Goal: Task Accomplishment & Management: Use online tool/utility

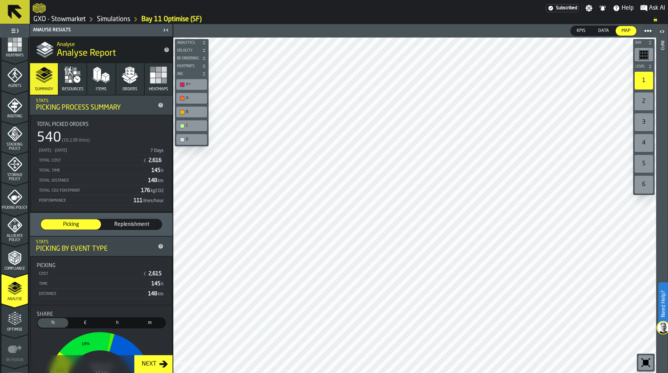
scroll to position [192, 0]
click at [12, 257] on polyline "menu Compliance" at bounding box center [13, 257] width 2 height 4
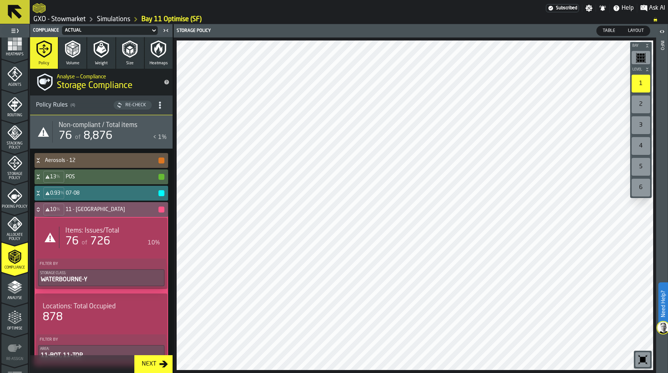
click at [94, 236] on span "726" at bounding box center [100, 241] width 20 height 11
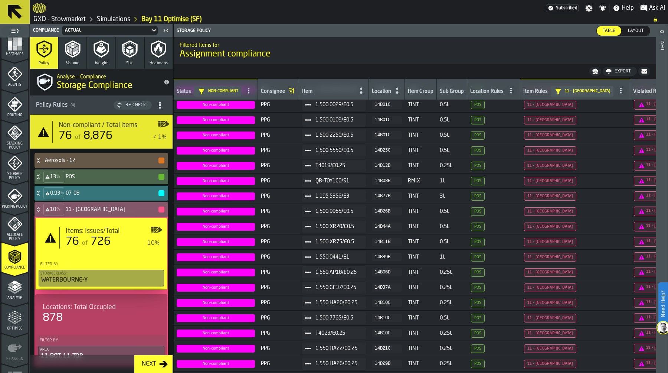
scroll to position [0, 0]
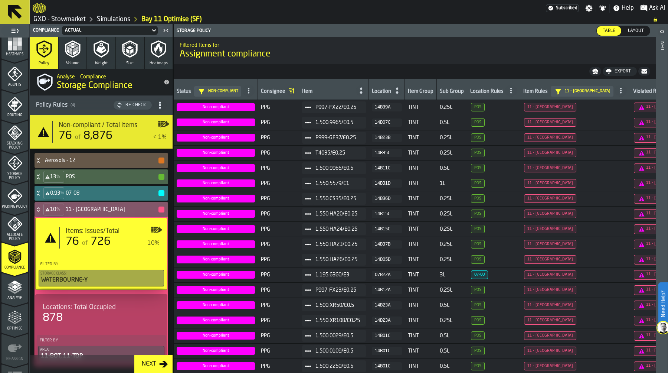
click at [106, 17] on link "Simulations" at bounding box center [113, 19] width 33 height 8
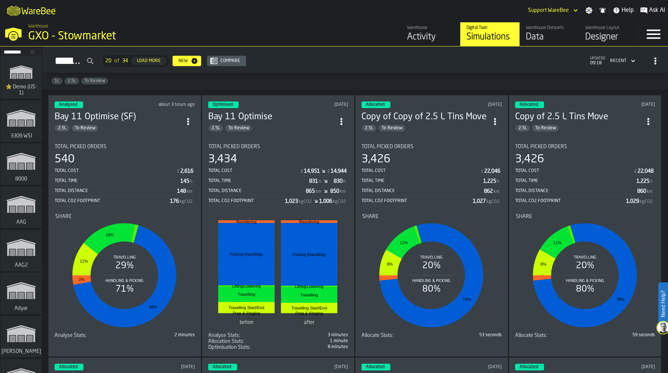
click at [190, 120] on icon "ItemListCard-DashboardItemContainer" at bounding box center [187, 121] width 7 height 7
click at [176, 172] on div "Duplicate" at bounding box center [172, 170] width 39 height 9
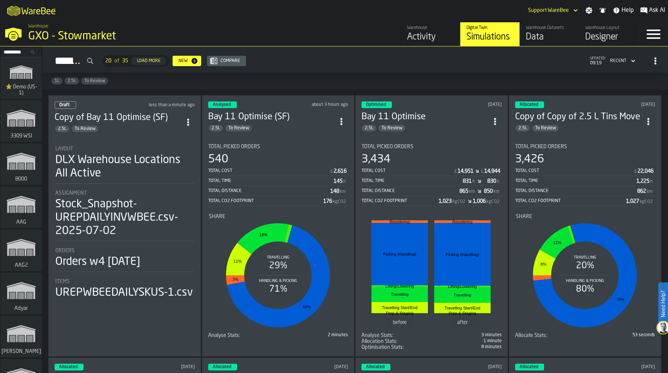
click at [122, 157] on div "DLX Warehouse Locations All Active" at bounding box center [124, 166] width 139 height 27
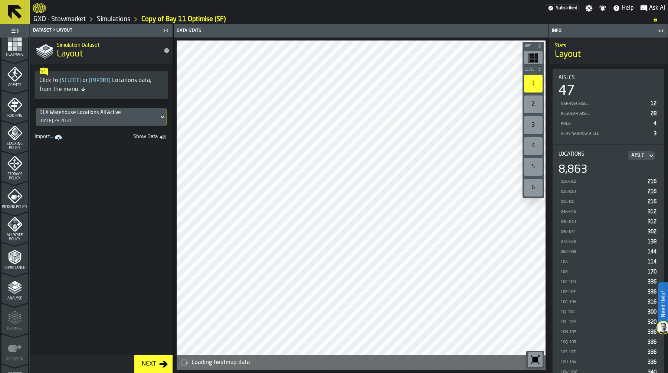
scroll to position [213, 0]
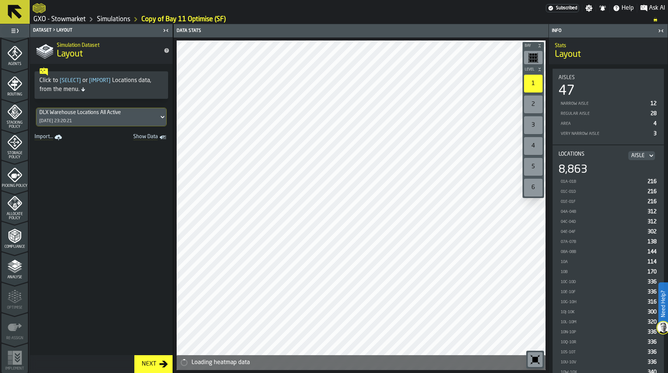
click at [13, 212] on span "Allocate Policy" at bounding box center [14, 216] width 26 height 8
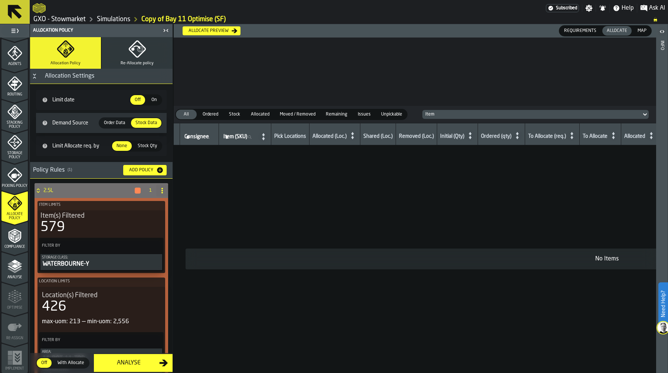
click at [142, 50] on icon "button" at bounding box center [136, 48] width 17 height 17
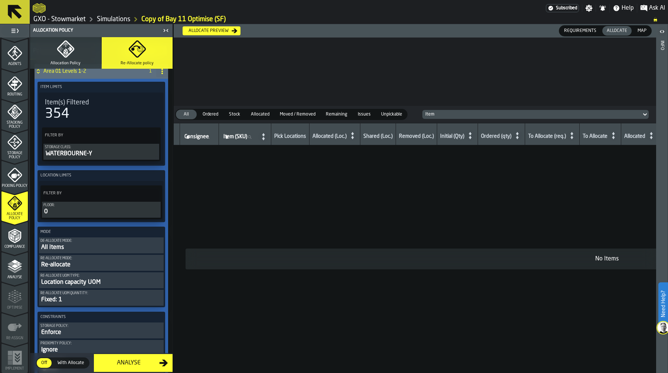
scroll to position [0, 0]
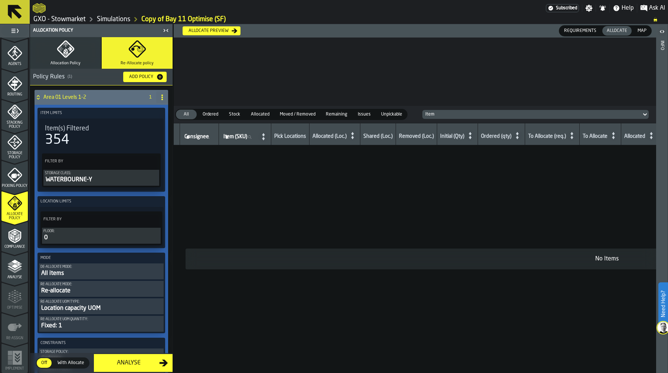
click at [72, 52] on icon "button" at bounding box center [66, 49] width 18 height 18
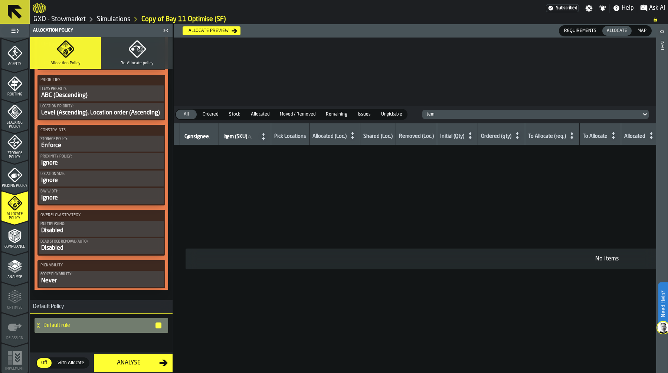
scroll to position [487, 0]
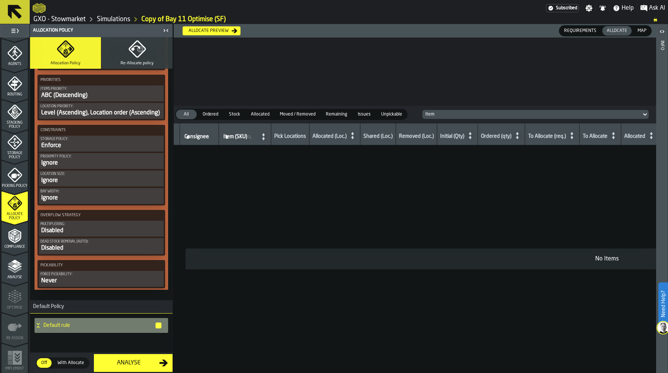
click at [216, 29] on div "Allocate preview" at bounding box center [209, 30] width 46 height 5
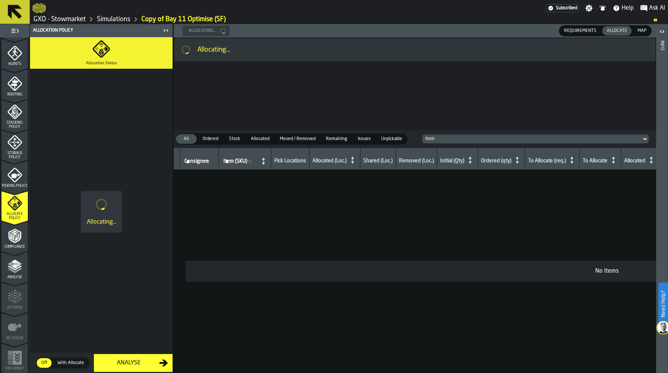
scroll to position [0, 0]
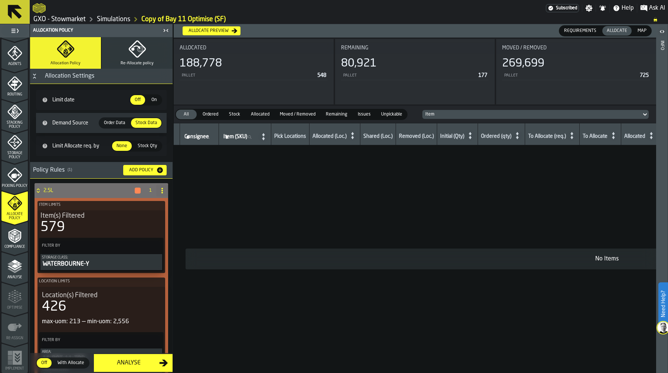
click at [641, 30] on span "Map" at bounding box center [642, 30] width 15 height 7
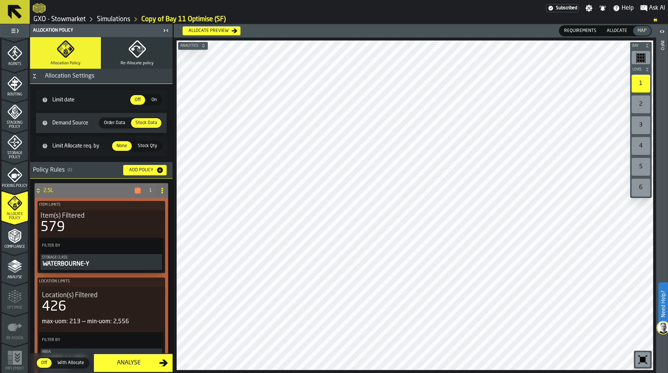
click at [622, 29] on span "Allocate" at bounding box center [617, 30] width 26 height 7
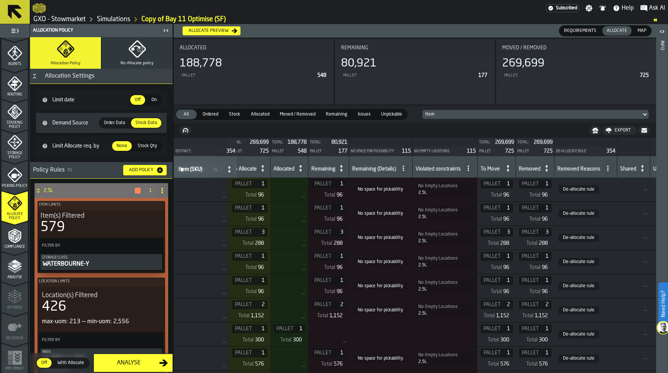
scroll to position [0, 365]
click at [13, 156] on span "Storage Policy" at bounding box center [14, 155] width 26 height 8
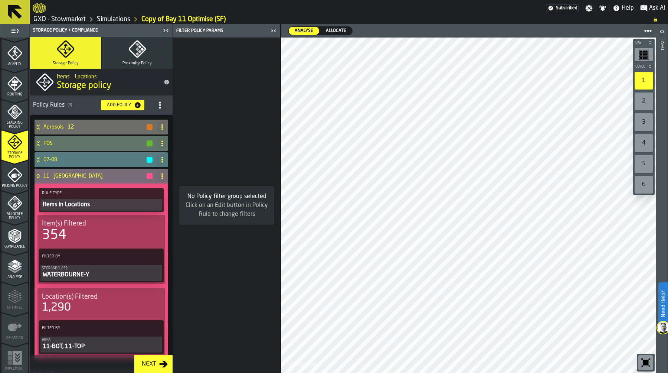
click at [40, 176] on icon at bounding box center [38, 176] width 7 height 6
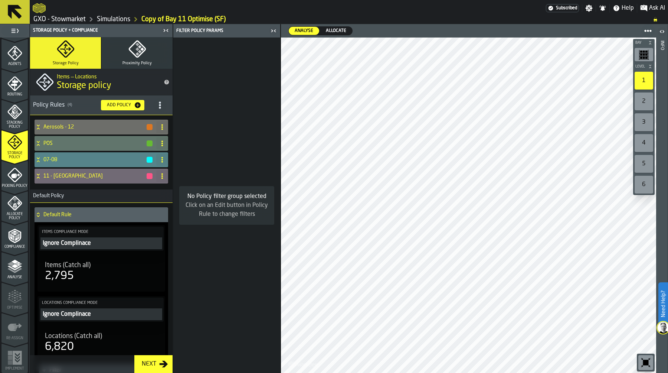
click at [69, 155] on div "07-08" at bounding box center [94, 159] width 119 height 15
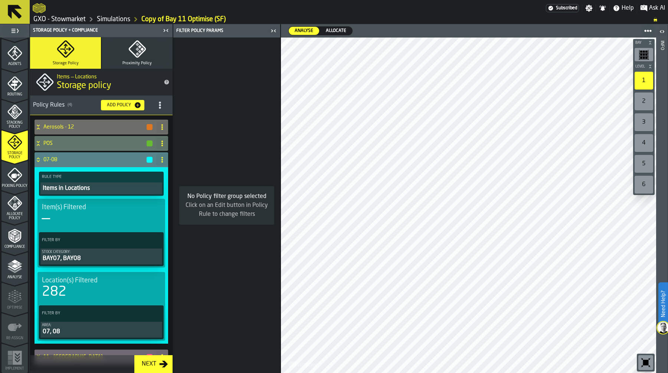
click at [69, 155] on div "07-08" at bounding box center [94, 159] width 119 height 15
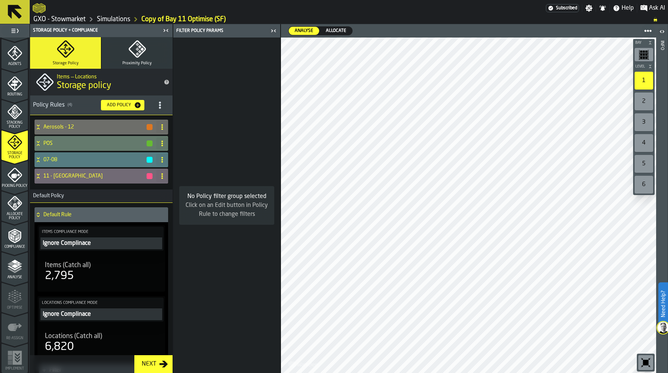
click at [69, 138] on div "POS" at bounding box center [94, 143] width 119 height 15
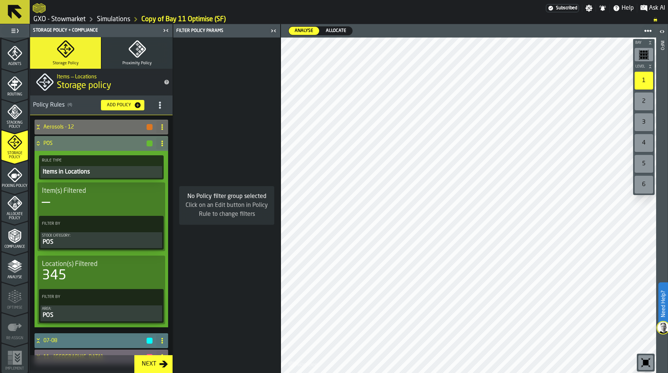
click at [69, 138] on div "POS" at bounding box center [94, 143] width 119 height 15
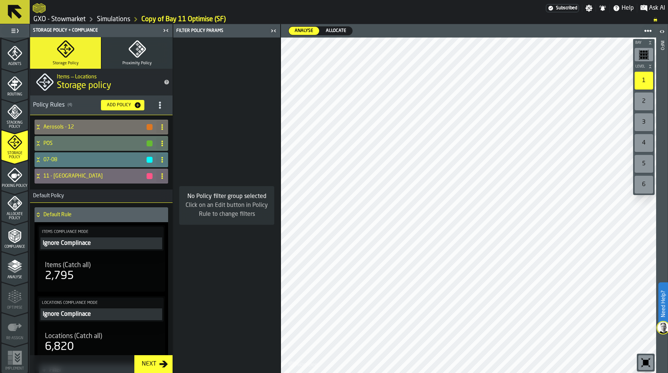
click at [70, 127] on h4 "Aerosols - 12" at bounding box center [94, 127] width 102 height 6
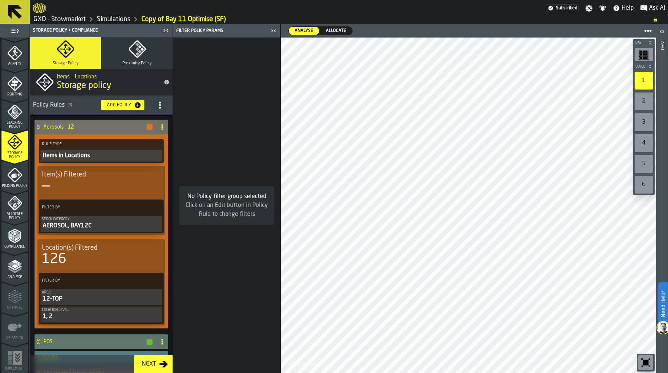
click at [98, 222] on div "AEROSOL, BAY12C" at bounding box center [101, 225] width 119 height 9
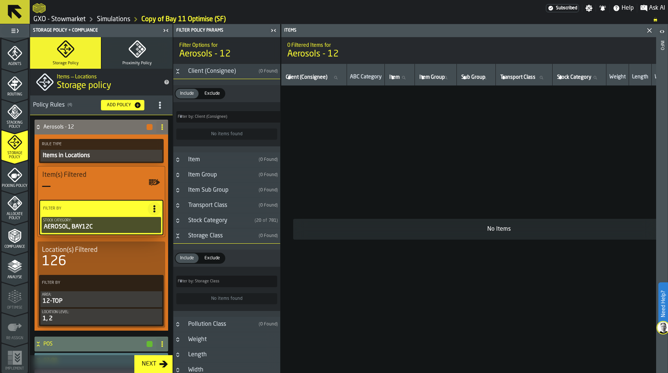
click at [180, 234] on icon "Button-Storage Class-open" at bounding box center [178, 236] width 6 height 6
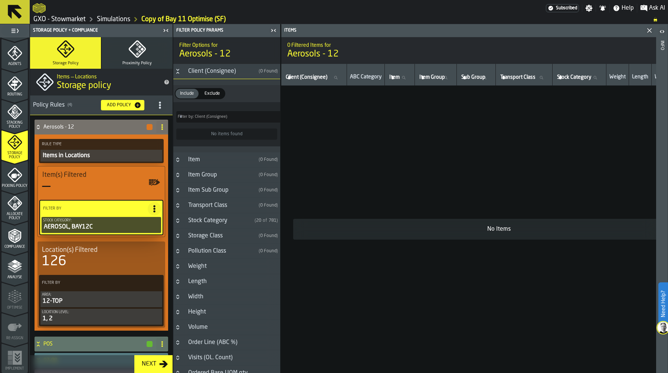
click at [181, 221] on button "Button-Stock Category-closed" at bounding box center [177, 221] width 9 height 6
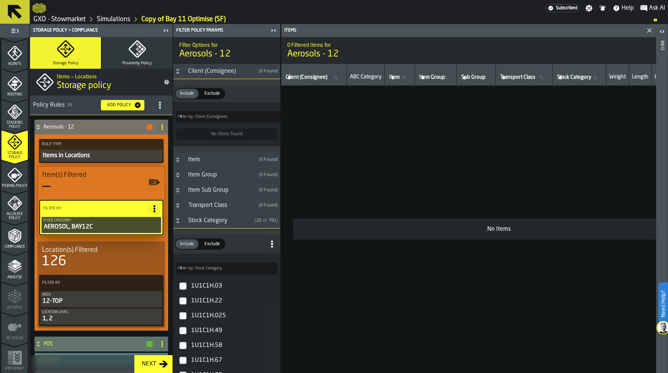
click at [181, 221] on button "Button-Stock Category-open" at bounding box center [177, 221] width 9 height 6
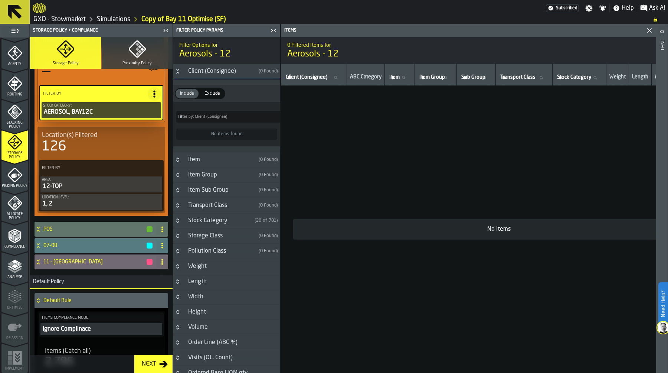
scroll to position [123, 0]
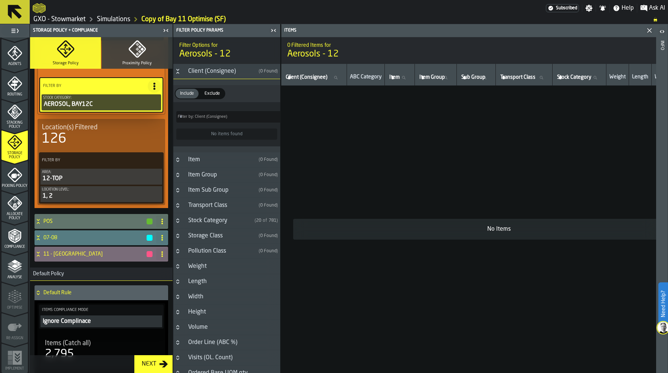
click at [95, 256] on h4 "11 - [GEOGRAPHIC_DATA]" at bounding box center [94, 254] width 102 height 6
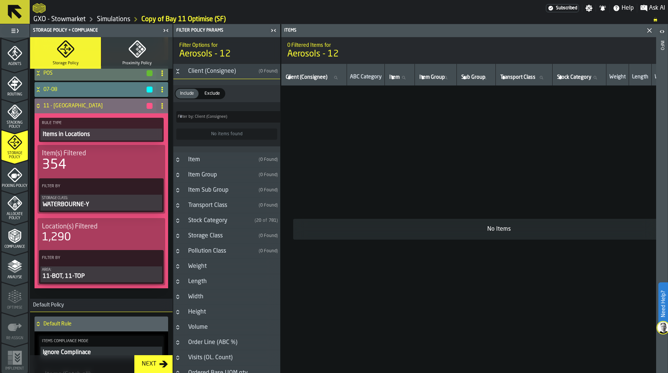
scroll to position [268, 0]
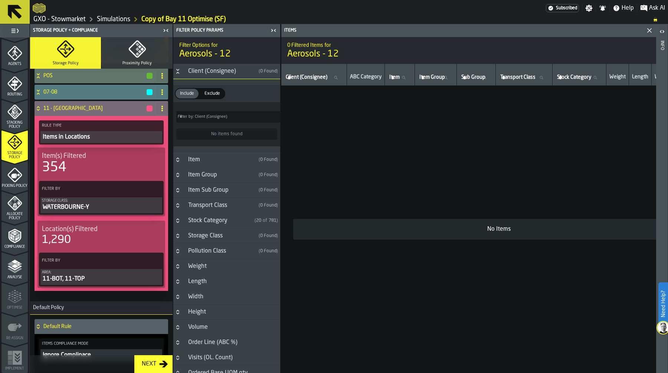
click at [98, 278] on div "11-BOT, 11-TOP" at bounding box center [101, 278] width 119 height 9
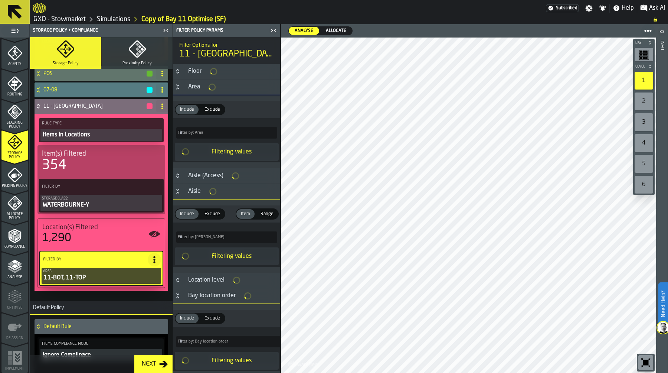
scroll to position [266, 0]
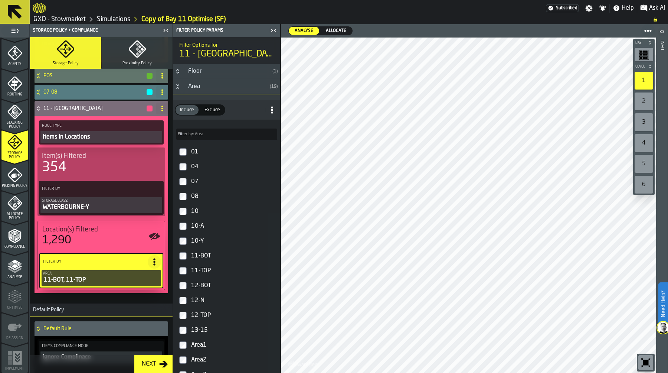
click at [177, 84] on icon "Button-Area-open" at bounding box center [178, 87] width 6 height 6
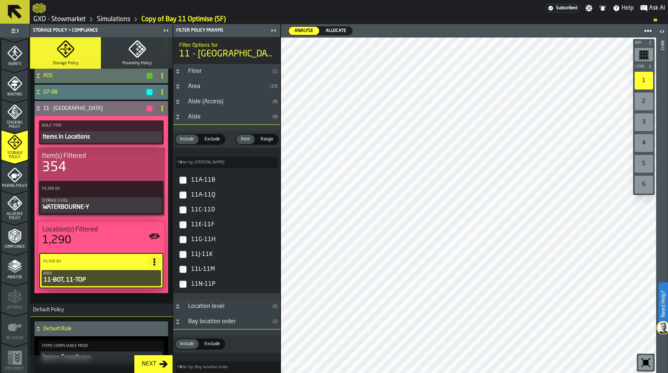
click at [175, 115] on icon "Button-Aisle-open" at bounding box center [178, 117] width 6 height 6
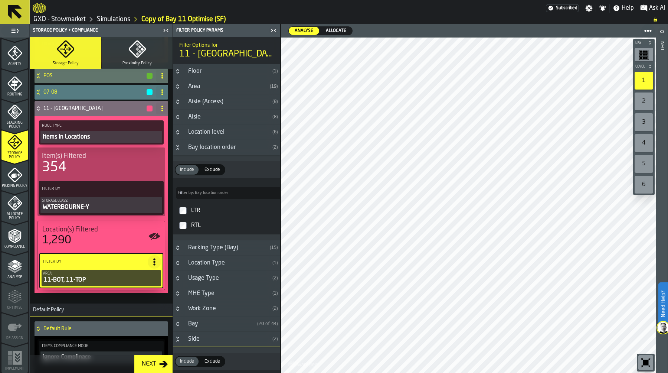
click at [180, 133] on icon "Button-Location level-closed" at bounding box center [178, 132] width 6 height 6
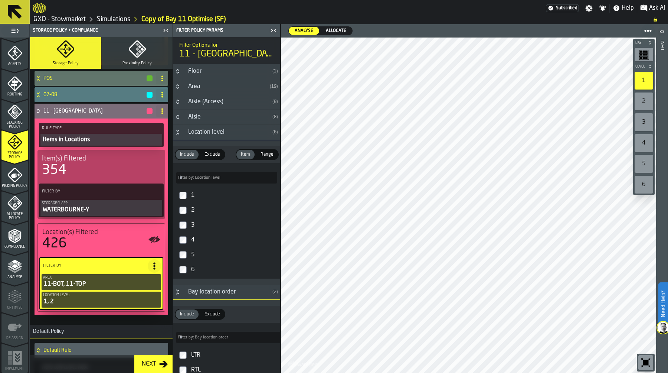
scroll to position [262, 0]
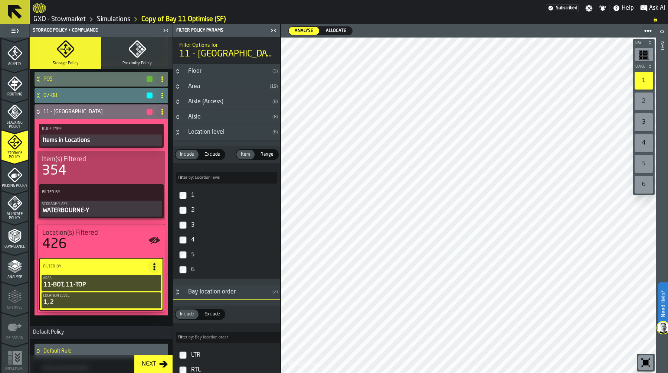
click at [13, 205] on polygon "menu Allocate Policy" at bounding box center [14, 206] width 2 height 3
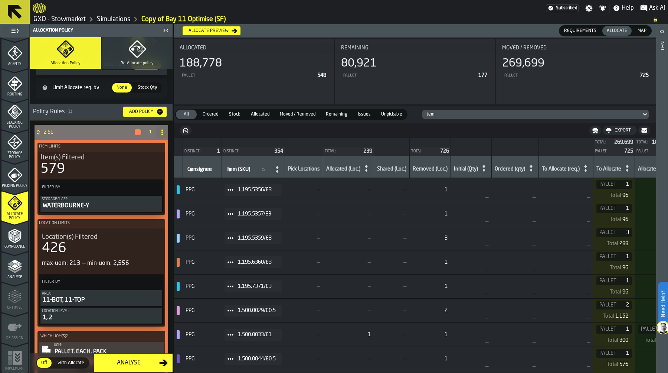
scroll to position [60, 0]
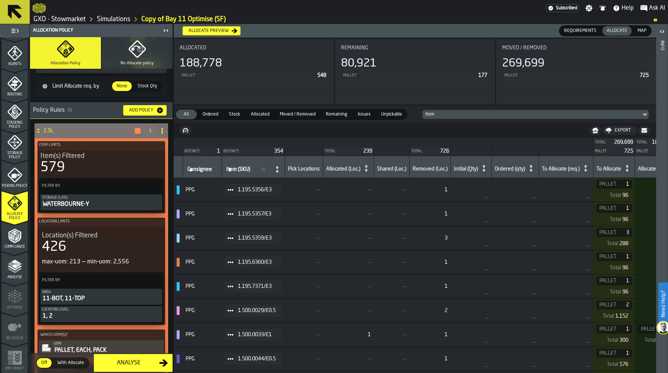
click at [161, 133] on circle at bounding box center [161, 132] width 1 height 1
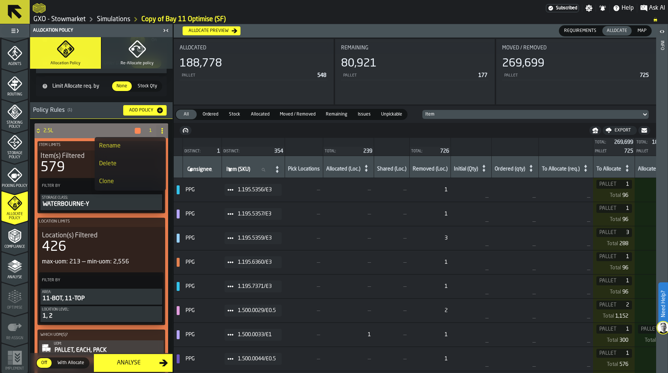
click at [135, 146] on div "Rename" at bounding box center [130, 145] width 62 height 9
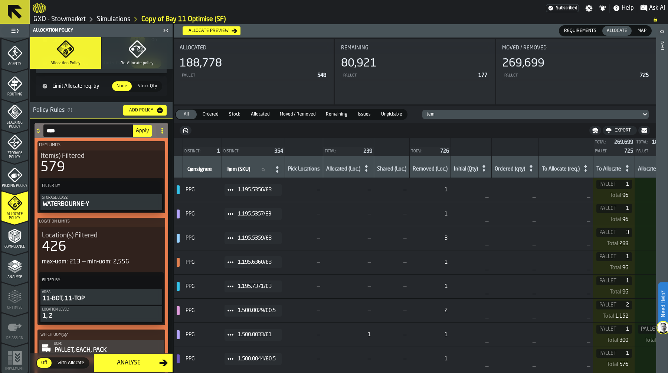
drag, startPoint x: 74, startPoint y: 132, endPoint x: 36, endPoint y: 132, distance: 37.9
click at [36, 132] on div "**** Apply" at bounding box center [94, 130] width 119 height 15
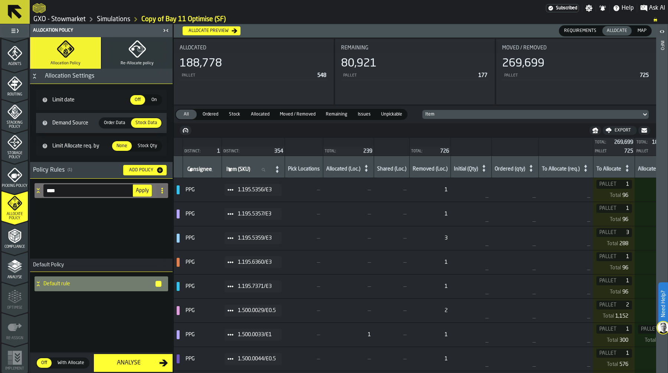
scroll to position [0, 0]
type input "*********"
click at [141, 193] on button "Apply" at bounding box center [142, 190] width 19 height 12
click at [35, 193] on icon at bounding box center [38, 190] width 7 height 6
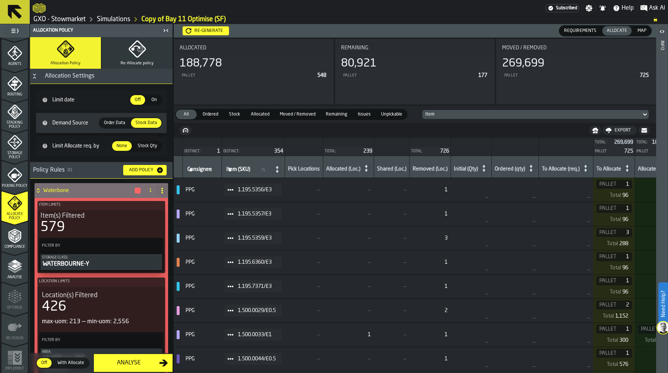
click at [161, 190] on icon at bounding box center [162, 190] width 6 height 6
click at [114, 208] on div "Rename" at bounding box center [130, 205] width 62 height 9
click at [74, 190] on input "*********" at bounding box center [88, 190] width 90 height 13
type input "**********"
click at [137, 191] on span "Apply" at bounding box center [142, 190] width 13 height 5
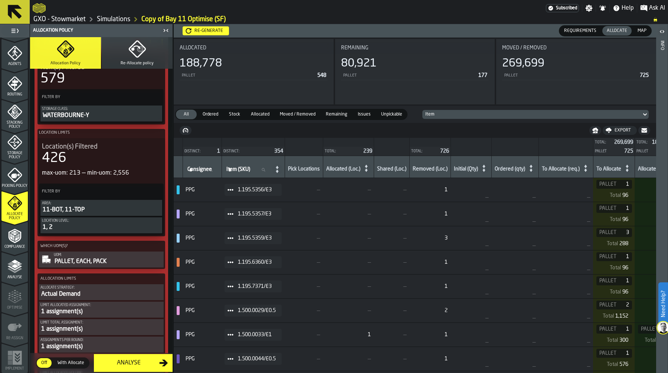
scroll to position [152, 0]
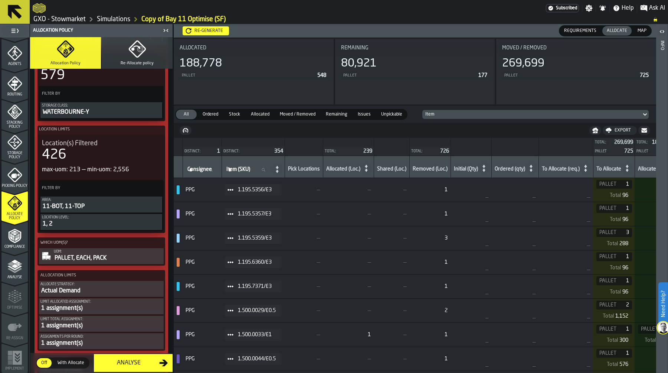
click at [94, 255] on div "PALLET, EACH, PACK" at bounding box center [108, 258] width 108 height 9
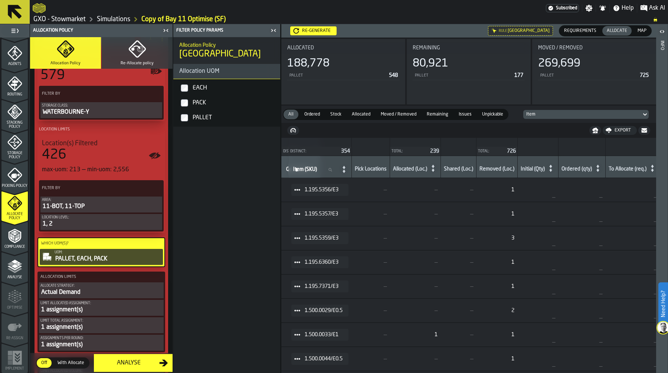
scroll to position [0, 0]
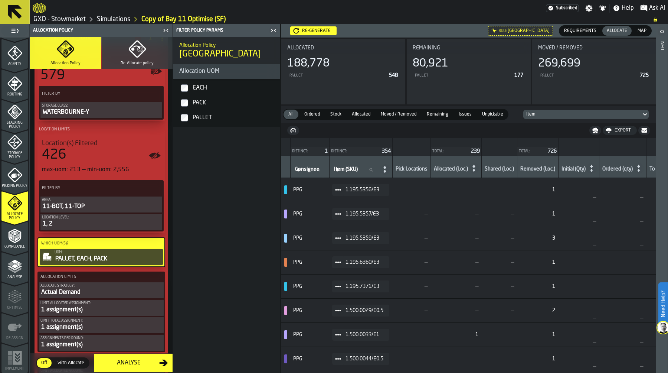
click at [88, 224] on div "1, 2" at bounding box center [101, 223] width 119 height 9
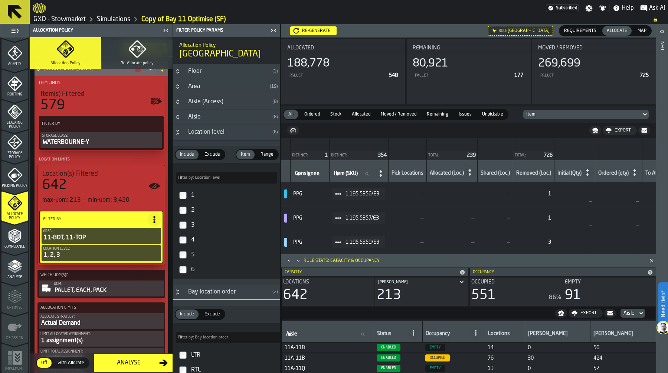
scroll to position [125, 0]
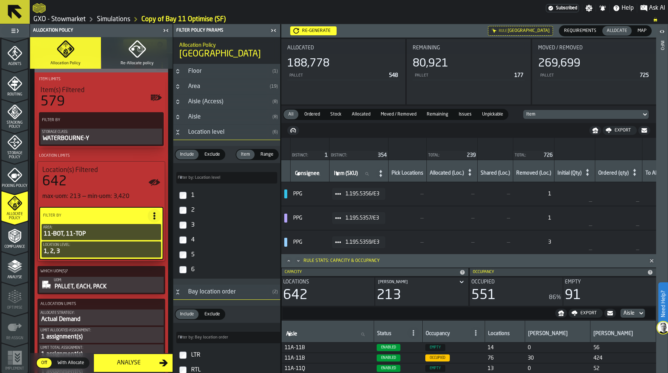
click at [102, 252] on div "1, 2, 3" at bounding box center [101, 251] width 117 height 9
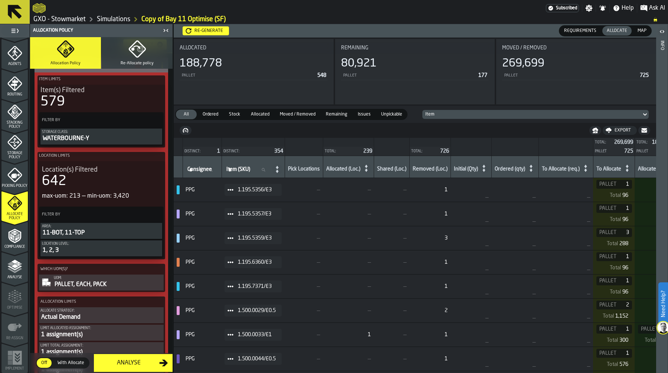
click at [105, 246] on div "Location level:" at bounding box center [101, 244] width 119 height 4
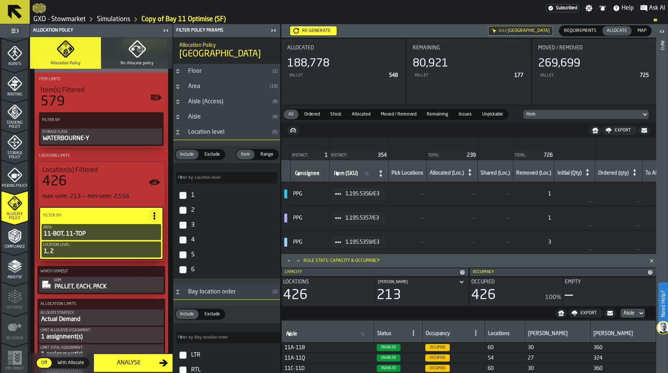
click at [151, 214] on icon at bounding box center [154, 215] width 7 height 7
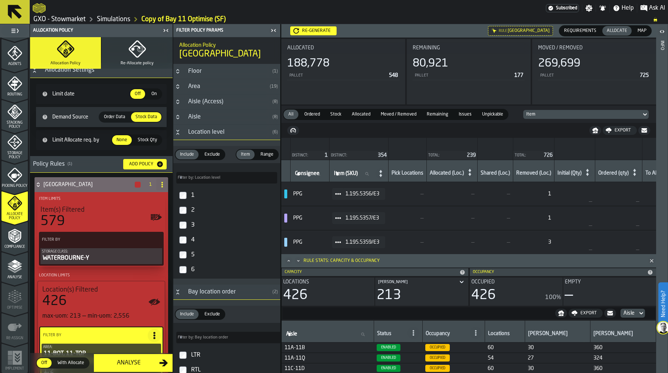
scroll to position [9, 0]
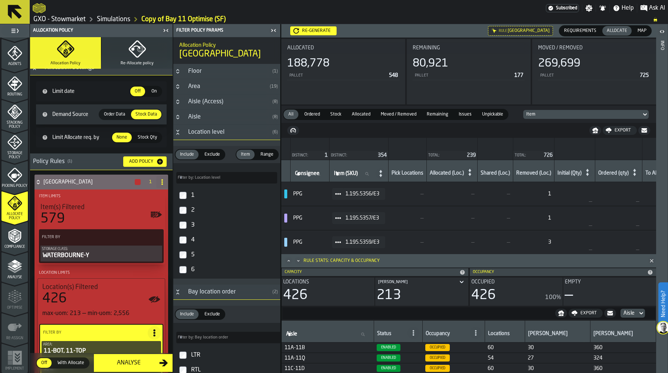
click at [161, 182] on circle at bounding box center [161, 181] width 1 height 1
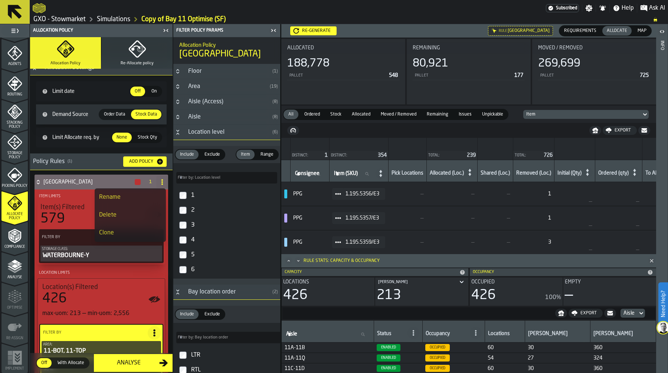
click at [127, 193] on div "Rename" at bounding box center [130, 197] width 62 height 9
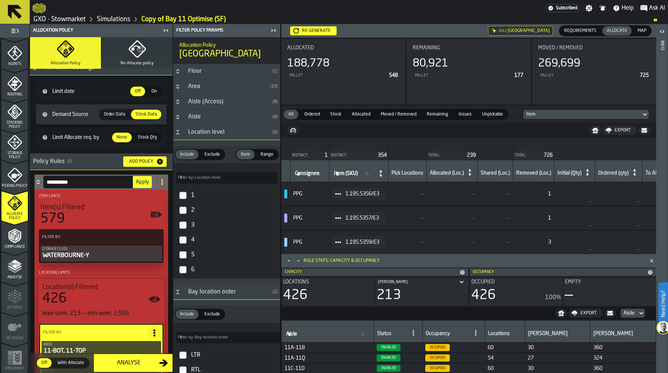
click at [98, 184] on input "**********" at bounding box center [88, 182] width 90 height 13
type input "**********"
click at [140, 180] on span "Apply" at bounding box center [142, 181] width 13 height 5
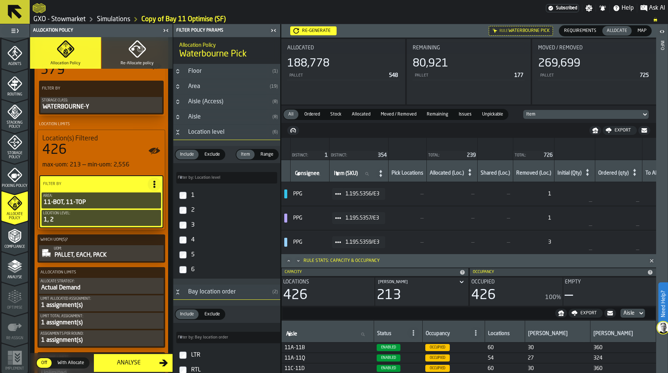
scroll to position [159, 0]
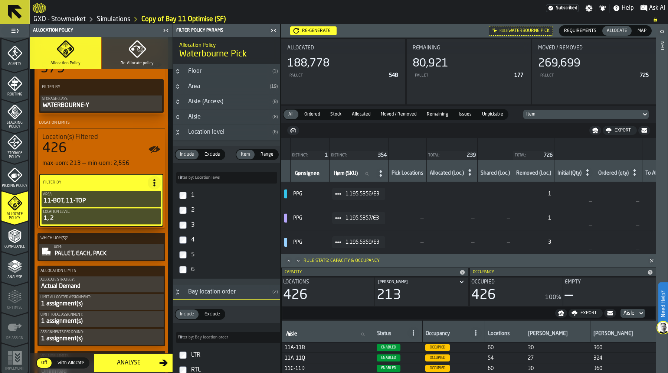
click at [105, 250] on div "PALLET, EACH, PACK" at bounding box center [108, 253] width 108 height 9
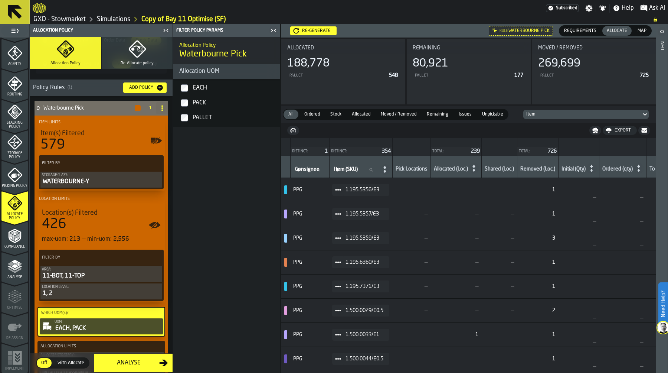
scroll to position [0, 0]
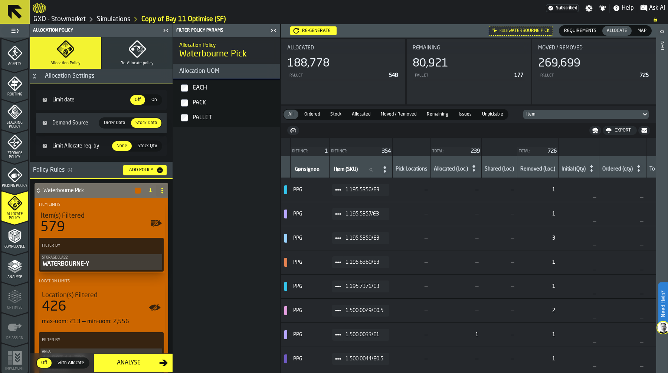
click at [148, 169] on div "Add Policy" at bounding box center [141, 169] width 30 height 5
click at [39, 190] on icon at bounding box center [38, 189] width 3 height 2
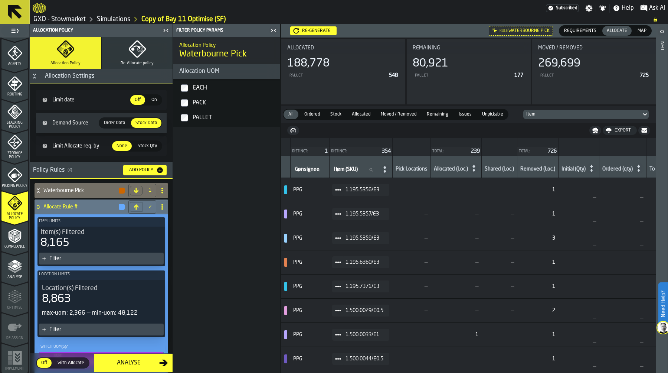
click at [161, 210] on icon at bounding box center [162, 207] width 6 height 6
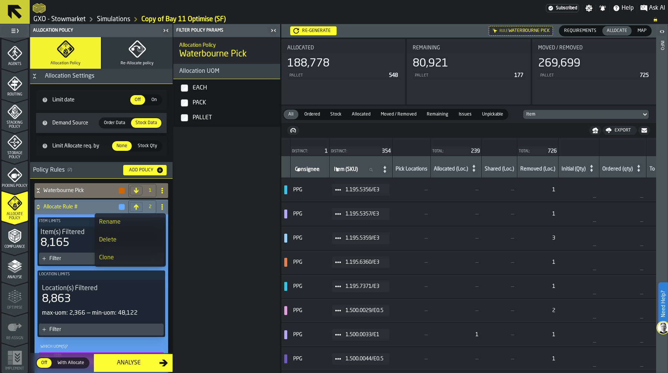
click at [123, 223] on div "Rename" at bounding box center [130, 222] width 62 height 9
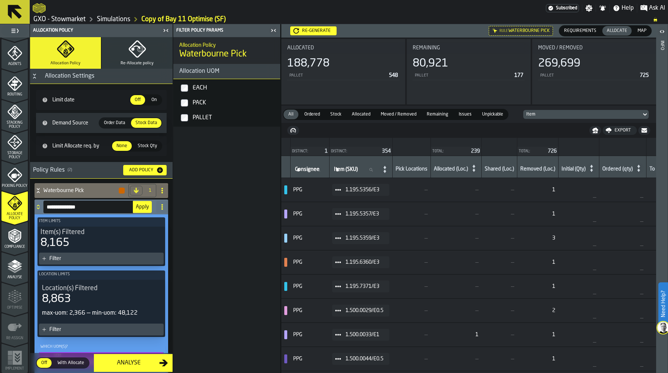
drag, startPoint x: 88, startPoint y: 210, endPoint x: 40, endPoint y: 209, distance: 47.1
click at [40, 209] on div "**********" at bounding box center [94, 206] width 119 height 15
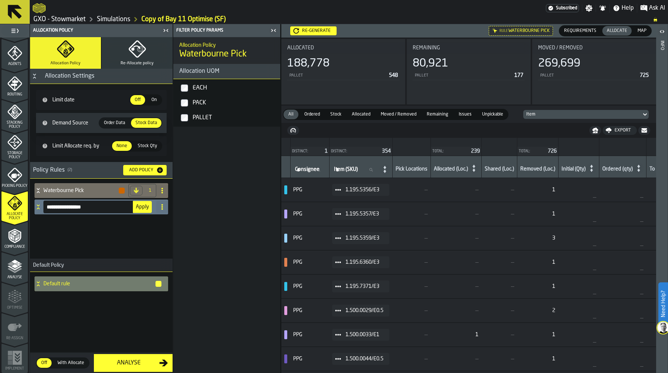
type input "**********"
click at [143, 208] on span "Apply" at bounding box center [142, 206] width 13 height 5
click at [42, 206] on div "Waterbourne Pallet" at bounding box center [80, 206] width 91 height 15
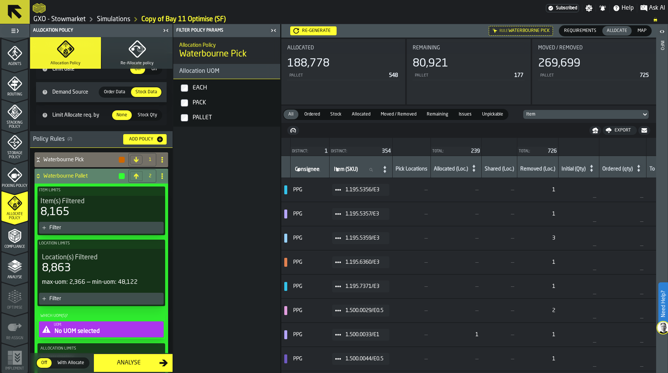
scroll to position [53, 0]
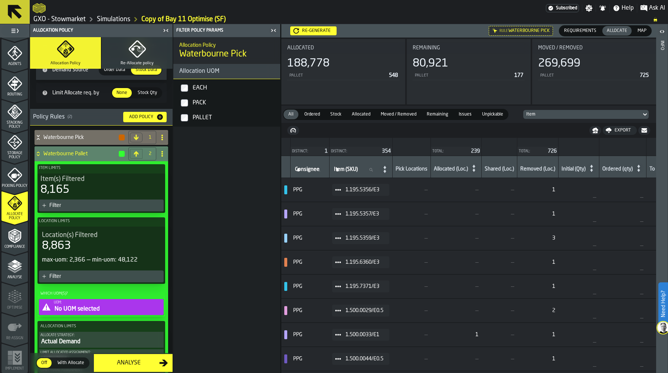
click at [87, 202] on div "Filter" at bounding box center [104, 205] width 111 height 6
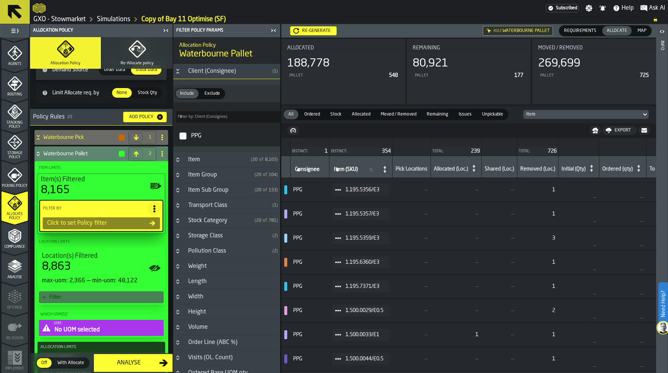
click at [183, 238] on h3 "Storage Class ( 2 )" at bounding box center [226, 235] width 107 height 15
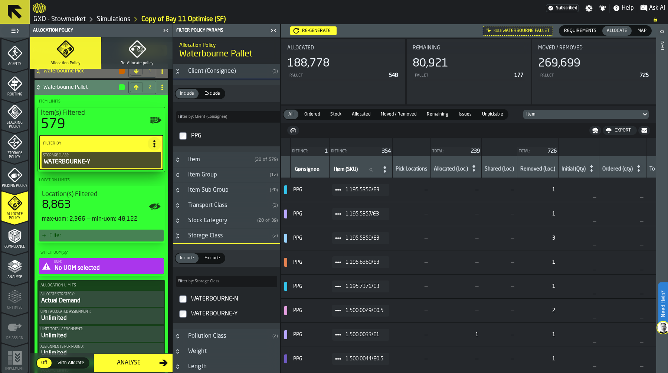
scroll to position [123, 0]
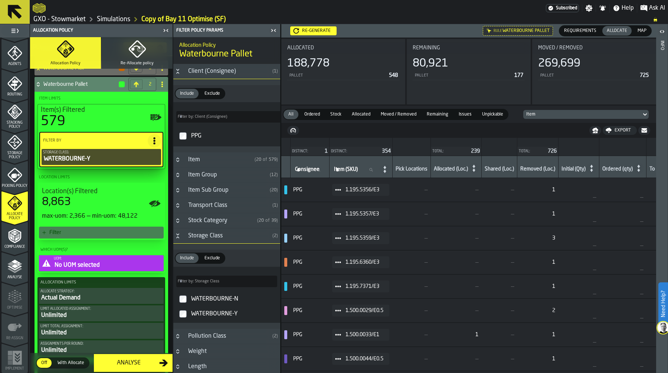
click at [88, 233] on div "Filter" at bounding box center [104, 232] width 111 height 6
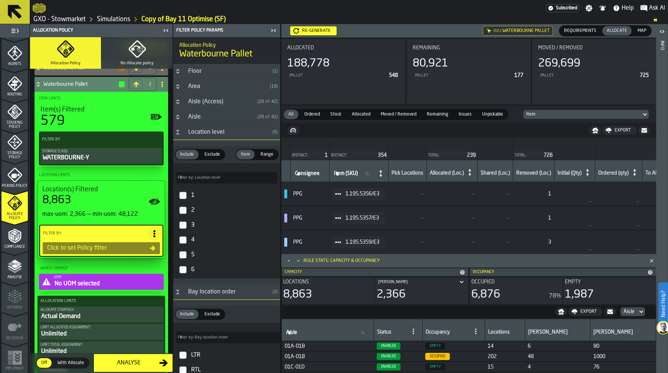
click at [178, 85] on icon "Button-Area-closed" at bounding box center [178, 87] width 6 height 6
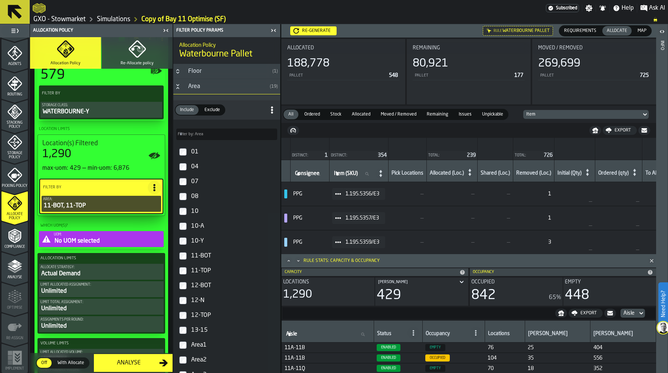
scroll to position [173, 0]
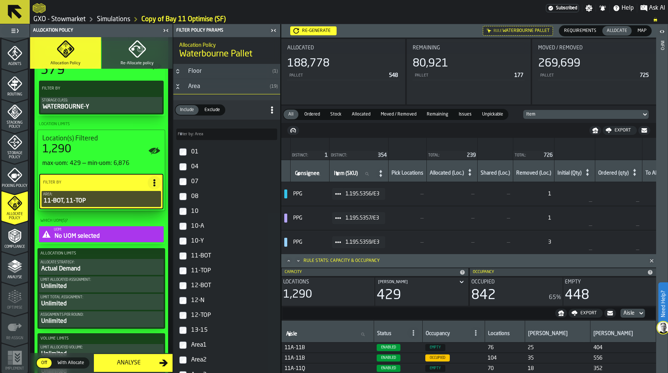
click at [120, 233] on div "No UOM selected" at bounding box center [108, 236] width 108 height 9
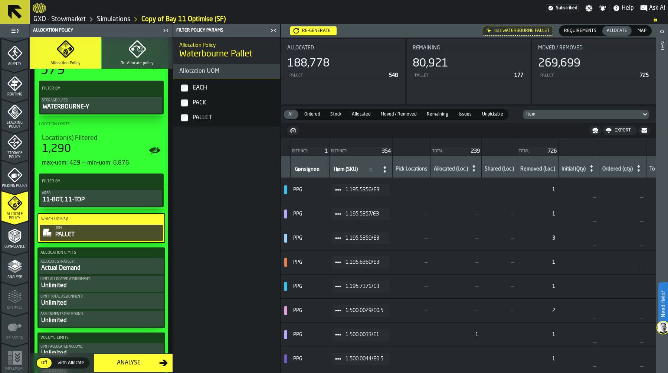
click at [88, 195] on div "Area:" at bounding box center [101, 193] width 119 height 4
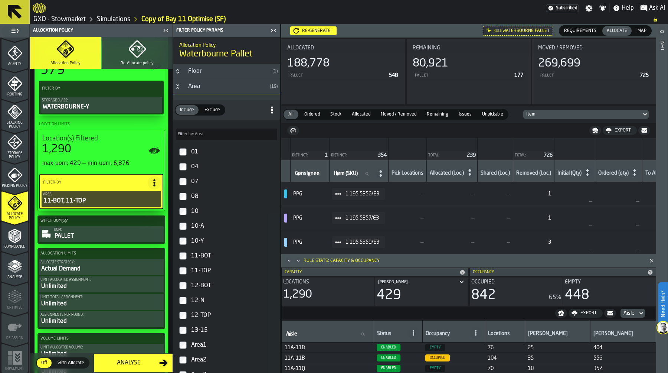
click at [182, 87] on button "Button-Area-open" at bounding box center [177, 87] width 9 height 6
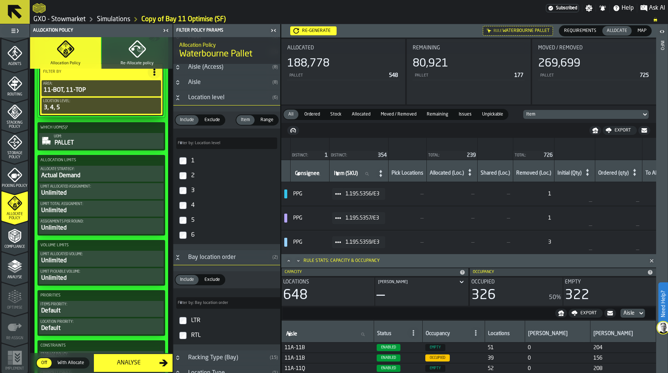
scroll to position [288, 0]
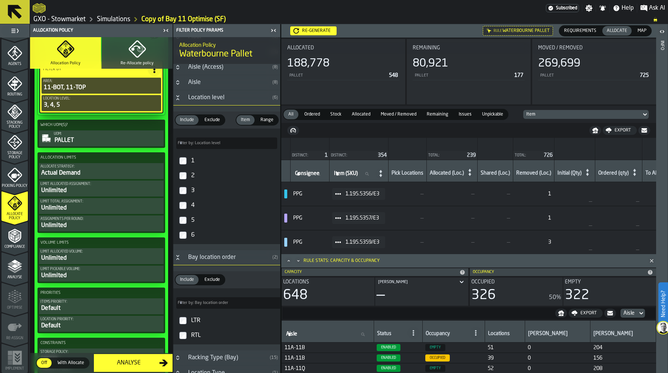
click at [105, 171] on div "Actual Demand" at bounding box center [101, 173] width 122 height 9
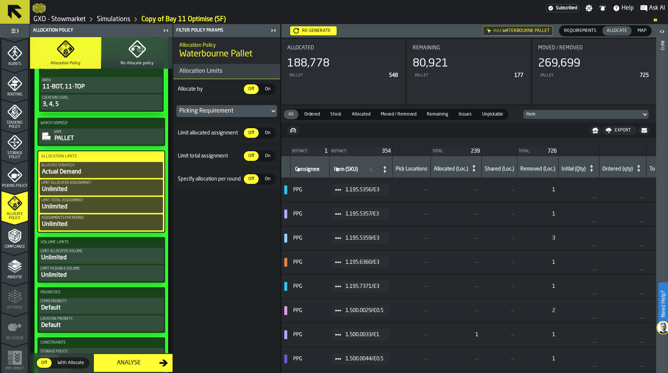
click at [242, 108] on div "Picking Requirement" at bounding box center [223, 111] width 88 height 9
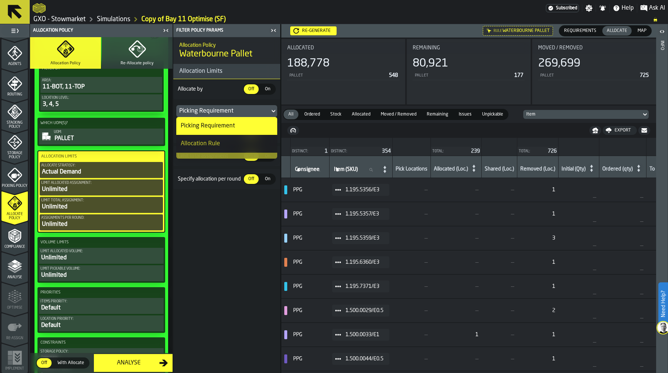
click at [242, 108] on div "Picking Requirement" at bounding box center [223, 111] width 88 height 9
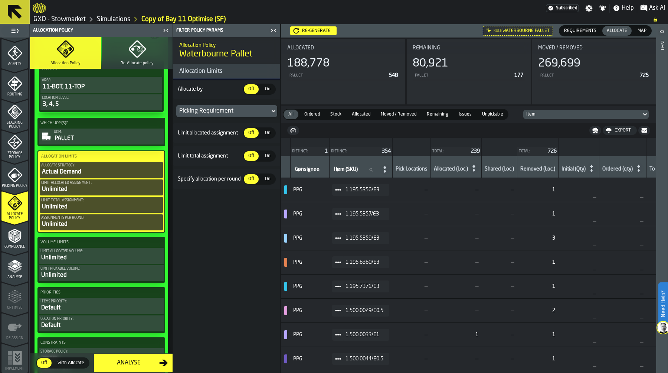
click at [268, 89] on span "On" at bounding box center [268, 89] width 12 height 7
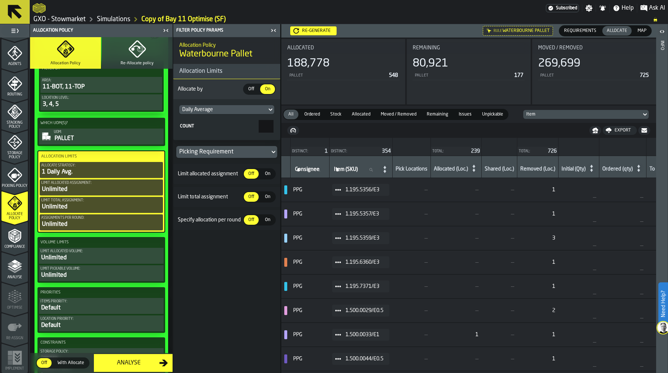
click at [241, 109] on div "Daily Average" at bounding box center [223, 110] width 82 height 6
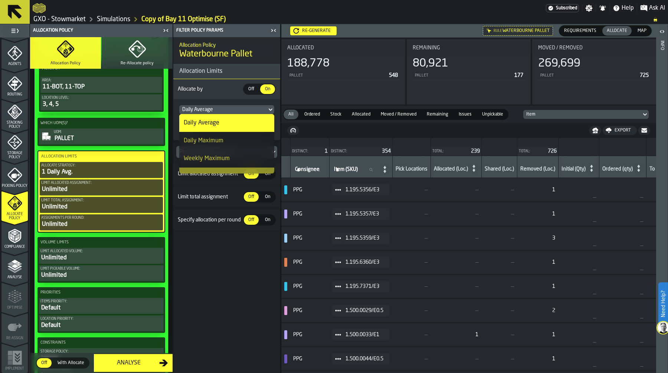
click at [223, 153] on li "Weekly Maximum" at bounding box center [226, 159] width 95 height 18
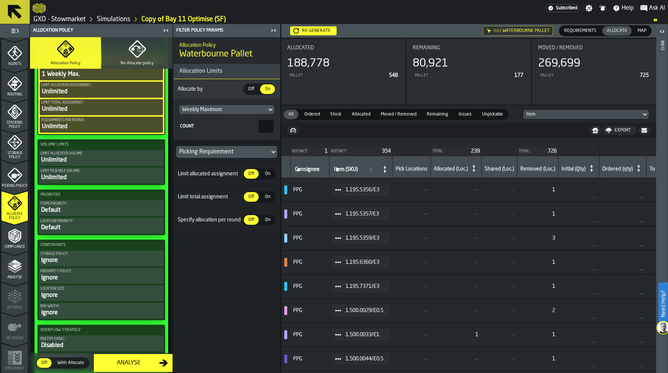
scroll to position [392, 0]
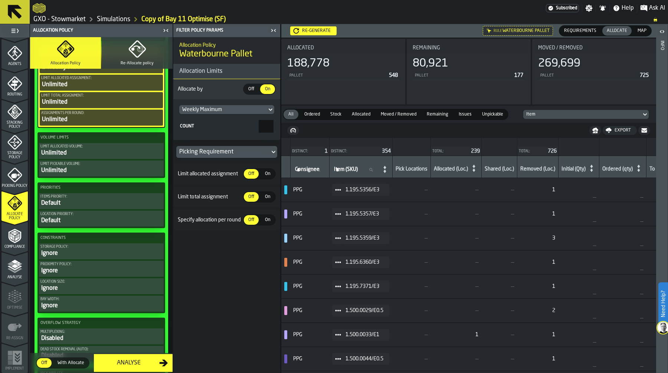
click at [87, 204] on div "Default" at bounding box center [101, 203] width 122 height 9
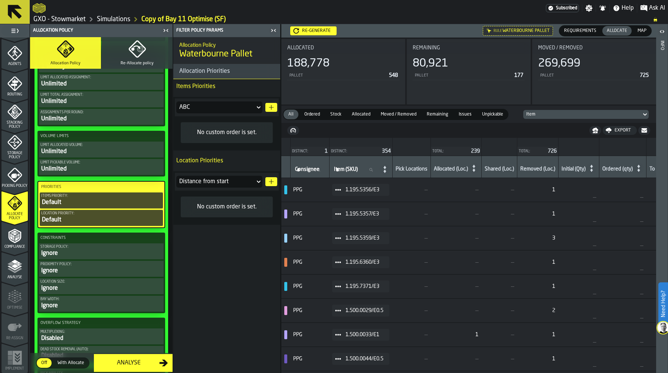
click at [248, 105] on div "ABC" at bounding box center [215, 107] width 73 height 9
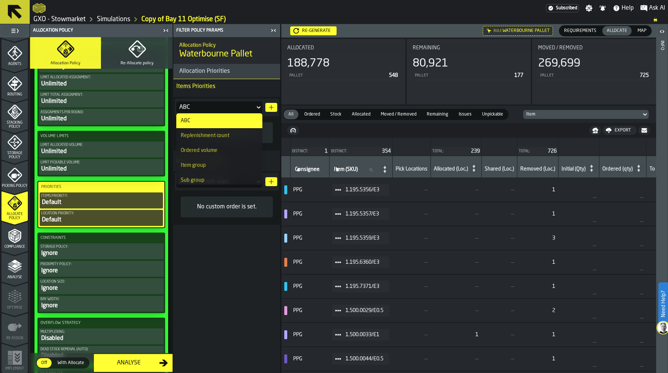
click at [271, 108] on polygon "button-" at bounding box center [271, 107] width 5 height 5
click at [270, 134] on span at bounding box center [264, 134] width 13 height 13
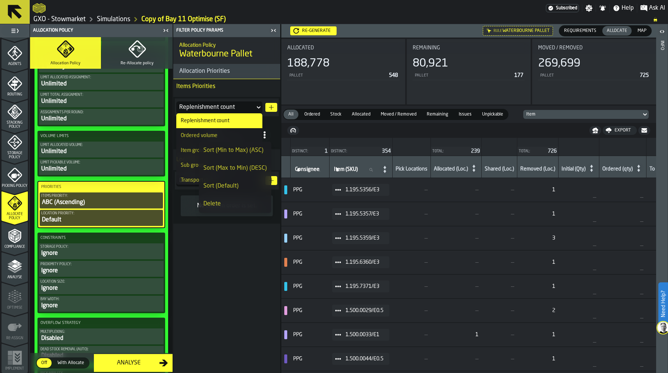
click at [229, 120] on div "Replenishment count" at bounding box center [219, 121] width 77 height 6
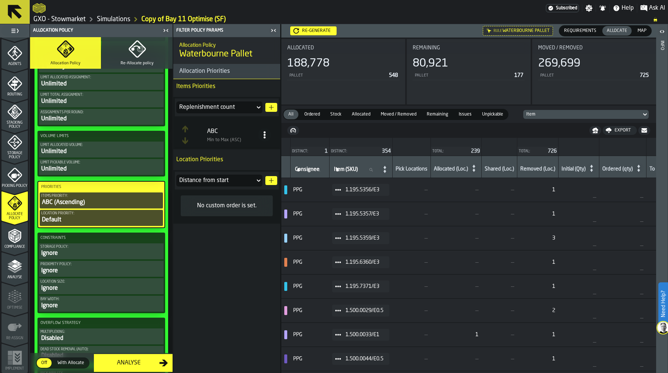
click at [262, 134] on icon at bounding box center [264, 134] width 7 height 7
click at [252, 173] on li "Sort (Max to Min) (DESC)" at bounding box center [235, 168] width 72 height 18
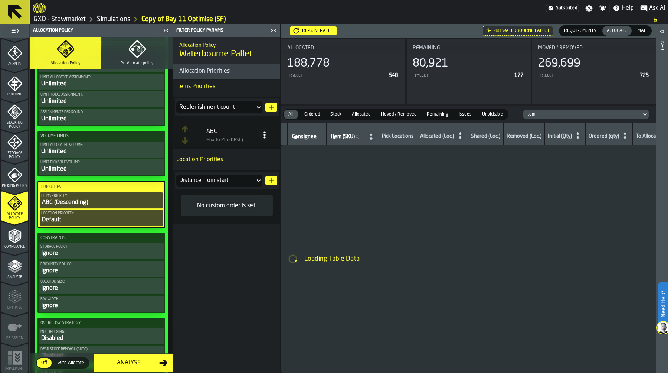
click at [236, 179] on div "Distance from start" at bounding box center [215, 180] width 73 height 9
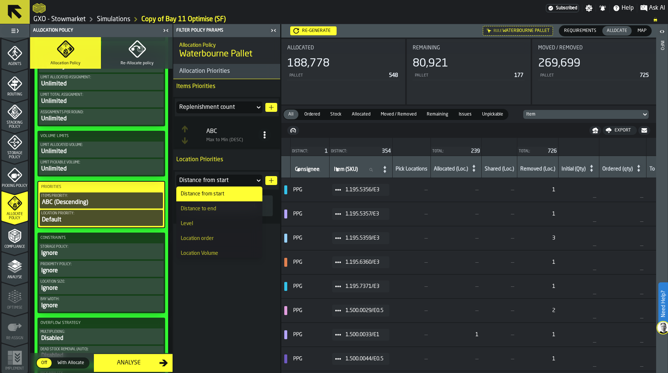
click at [222, 233] on li "Location order" at bounding box center [219, 238] width 86 height 15
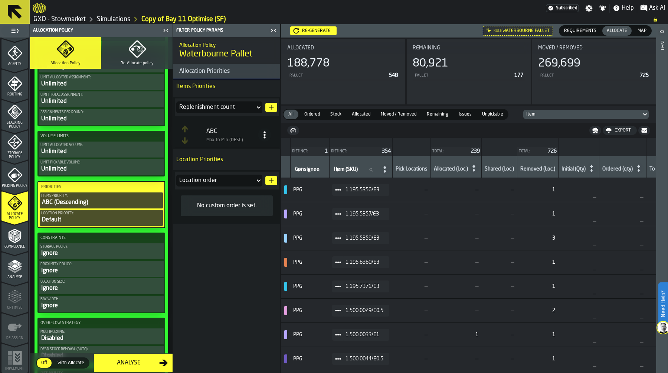
click at [270, 177] on icon "button-" at bounding box center [271, 180] width 6 height 6
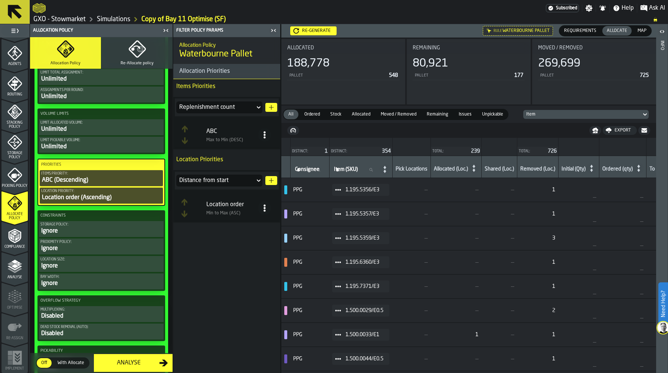
scroll to position [433, 0]
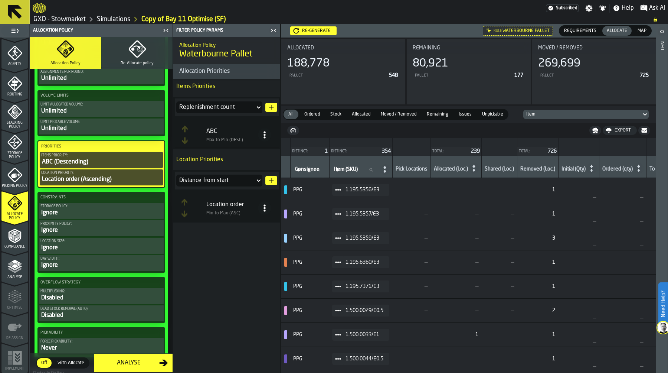
click at [100, 208] on div "Storage policy:" at bounding box center [101, 206] width 122 height 4
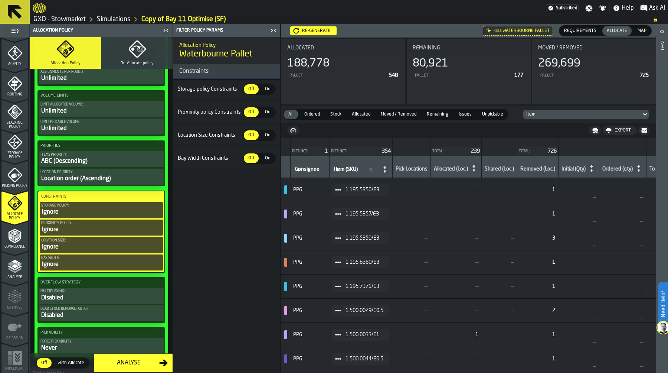
click at [267, 88] on span "On" at bounding box center [268, 89] width 12 height 7
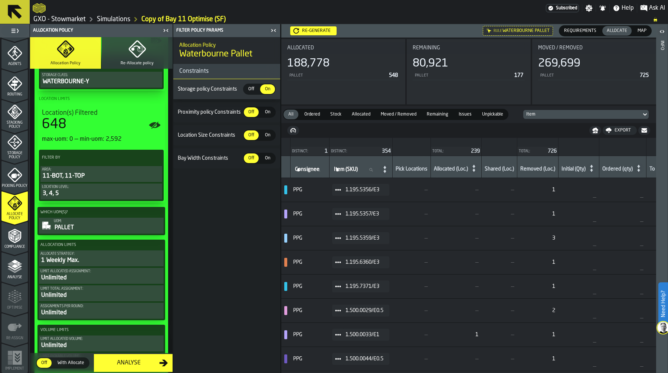
scroll to position [171, 0]
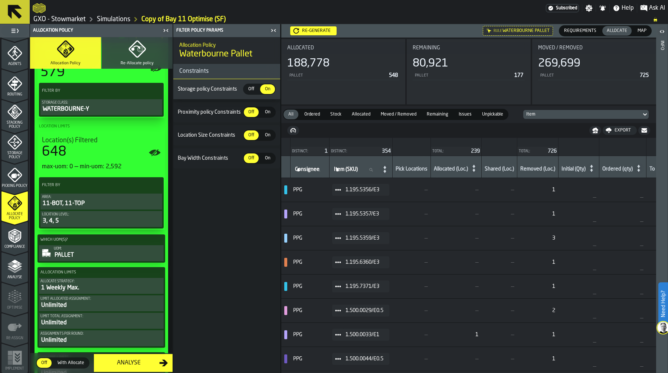
click at [319, 32] on div "Re-generate" at bounding box center [316, 30] width 35 height 5
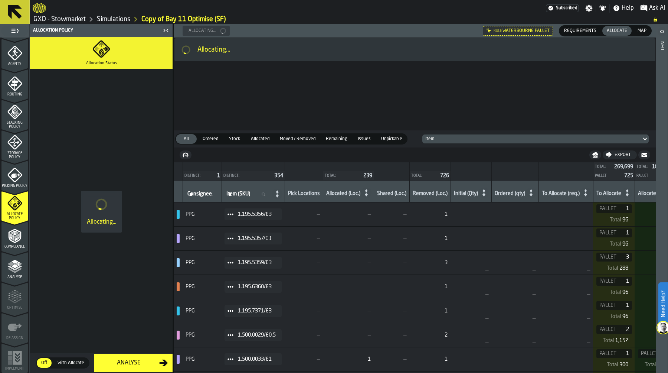
scroll to position [0, 0]
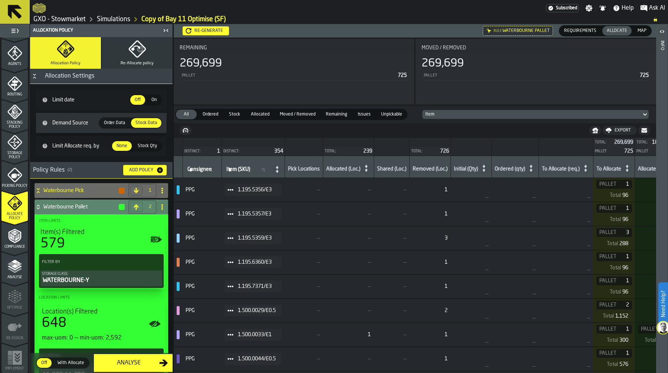
click at [642, 25] on label "Map Map" at bounding box center [642, 30] width 19 height 11
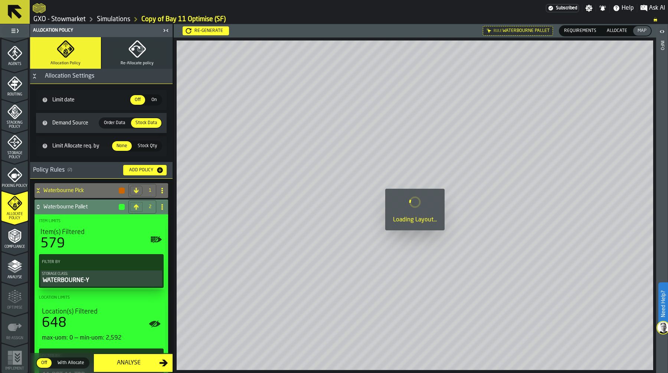
click at [622, 29] on span "Allocate" at bounding box center [617, 30] width 26 height 7
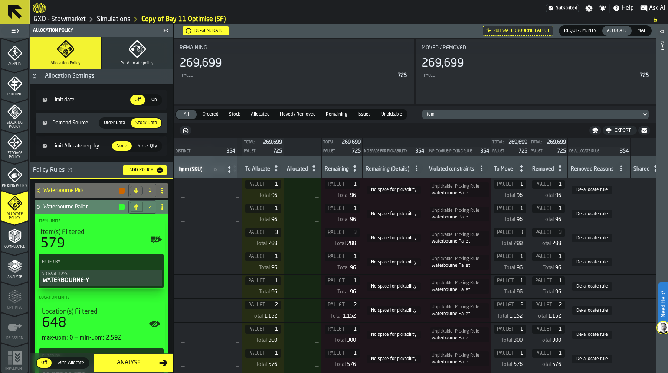
scroll to position [0, 377]
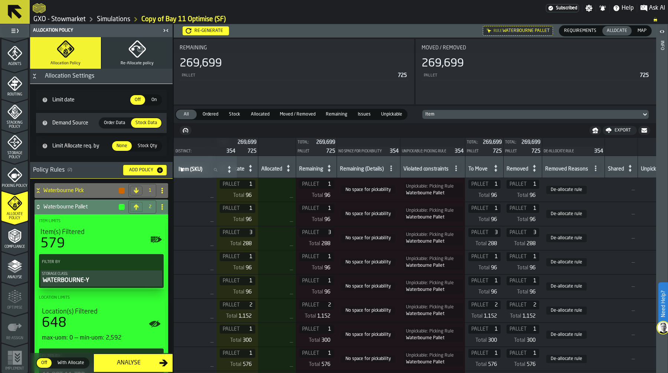
click at [14, 185] on span "Picking Policy" at bounding box center [14, 186] width 26 height 4
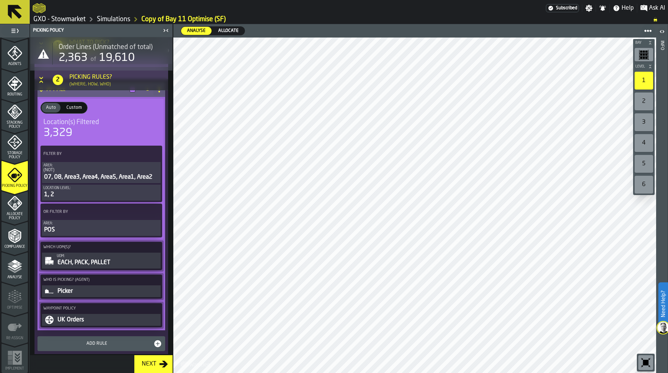
scroll to position [203, 0]
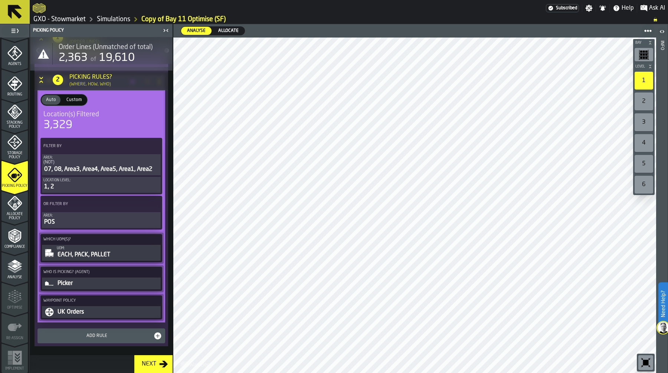
click at [92, 284] on div "Picker" at bounding box center [108, 283] width 102 height 9
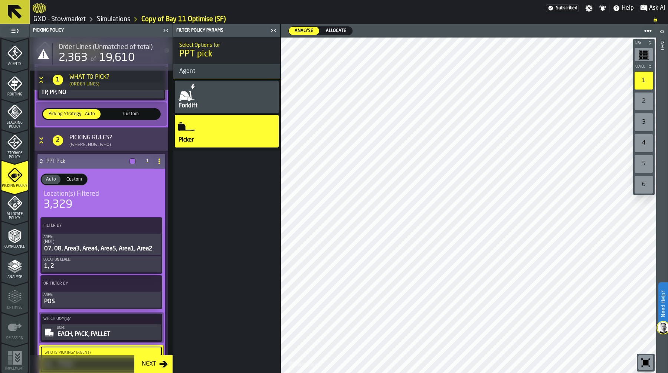
scroll to position [205, 0]
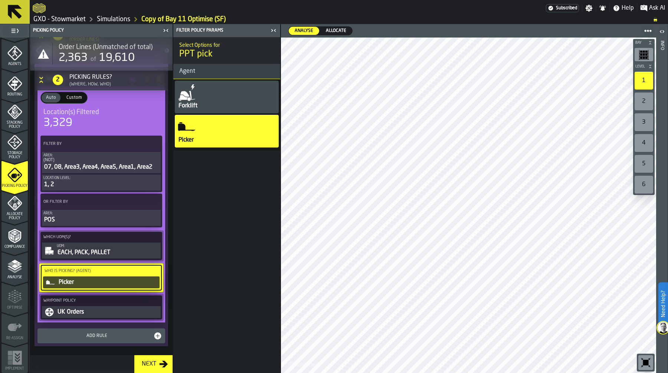
click at [90, 337] on div "Add Rule" at bounding box center [96, 335] width 113 height 5
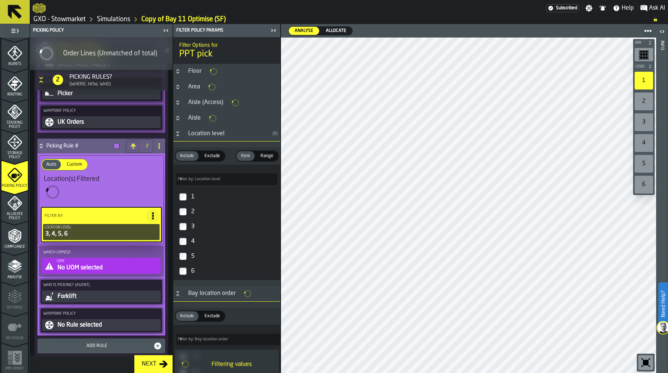
scroll to position [440, 0]
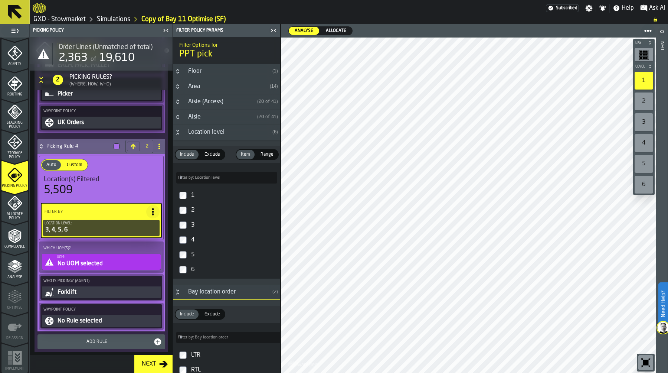
click at [114, 267] on div "No UOM selected" at bounding box center [108, 263] width 102 height 9
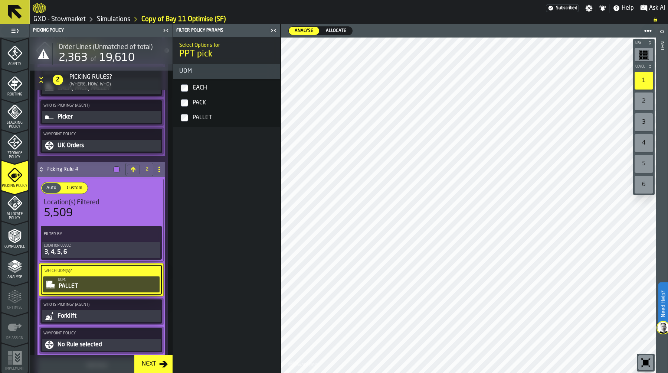
scroll to position [399, 0]
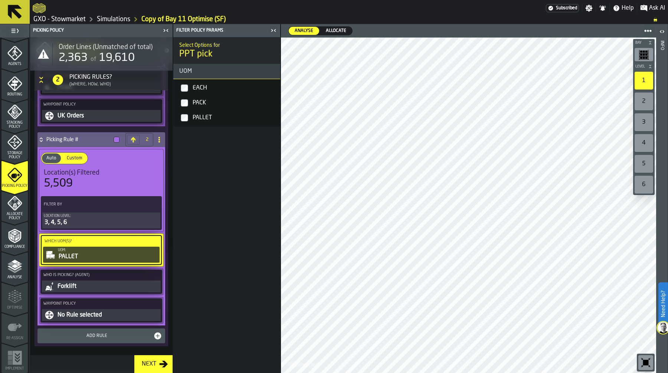
click at [15, 212] on span "Allocate Policy" at bounding box center [14, 216] width 26 height 8
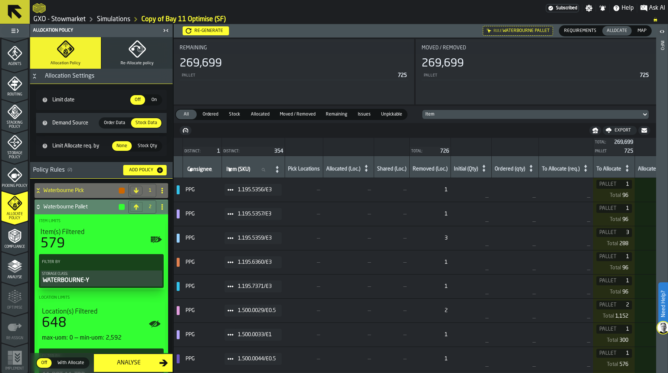
click at [216, 30] on div "Re-generate" at bounding box center [209, 30] width 35 height 5
